Goal: Task Accomplishment & Management: Manage account settings

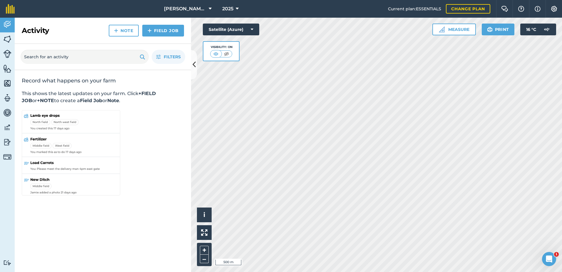
click at [127, 111] on div "Activity Fields Livestock Features Maps Team Vehicles Data Reporting Billing Tu…" at bounding box center [281, 145] width 562 height 254
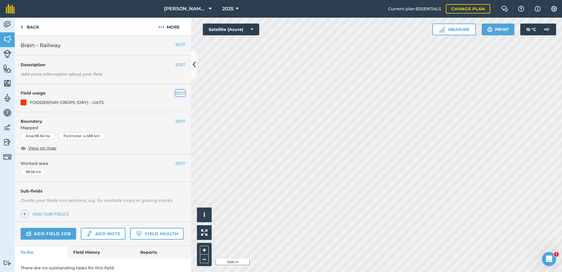
click at [179, 92] on button "EDIT" at bounding box center [181, 93] width 10 height 6
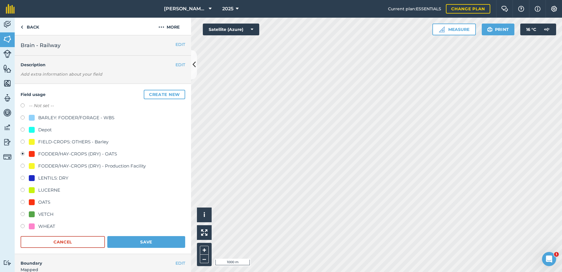
click at [23, 107] on label at bounding box center [25, 106] width 8 height 6
radio input "true"
radio input "false"
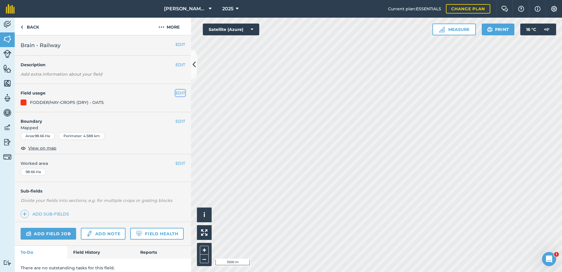
click at [177, 90] on button "EDIT" at bounding box center [181, 93] width 10 height 6
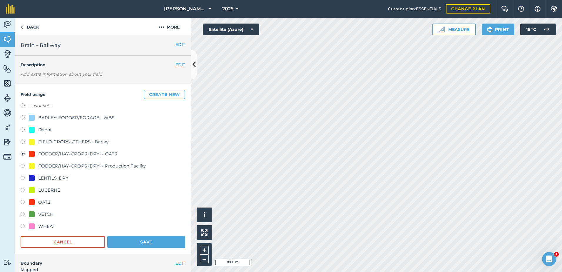
click at [24, 105] on label at bounding box center [25, 106] width 8 height 6
radio input "true"
radio input "false"
click at [143, 239] on button "Save" at bounding box center [146, 242] width 78 height 12
